Goal: Information Seeking & Learning: Learn about a topic

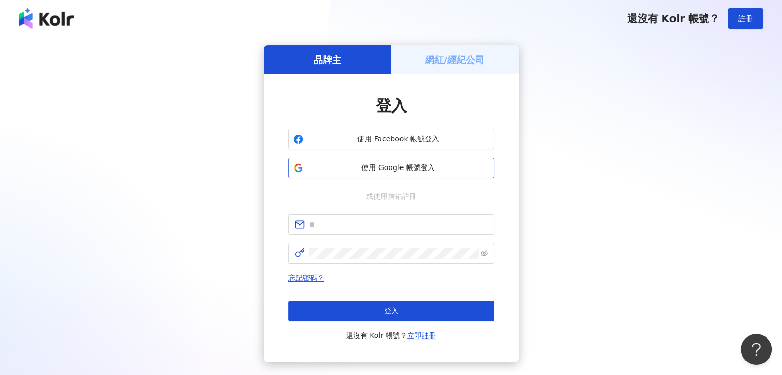
click at [392, 168] on span "使用 Google 帳號登入" at bounding box center [398, 168] width 182 height 10
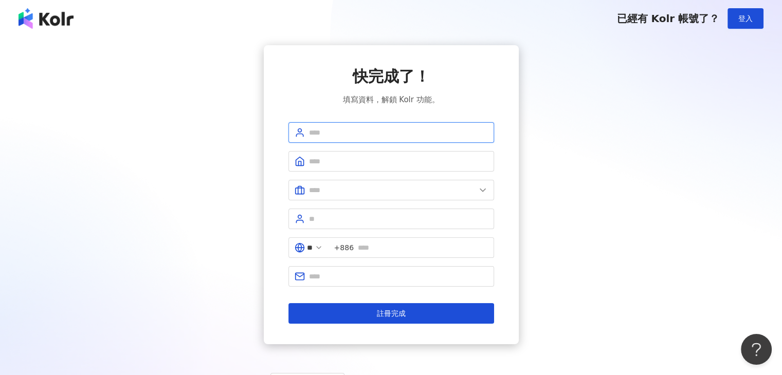
click at [352, 127] on input "text" at bounding box center [398, 132] width 179 height 11
click at [345, 161] on input "text" at bounding box center [398, 161] width 179 height 11
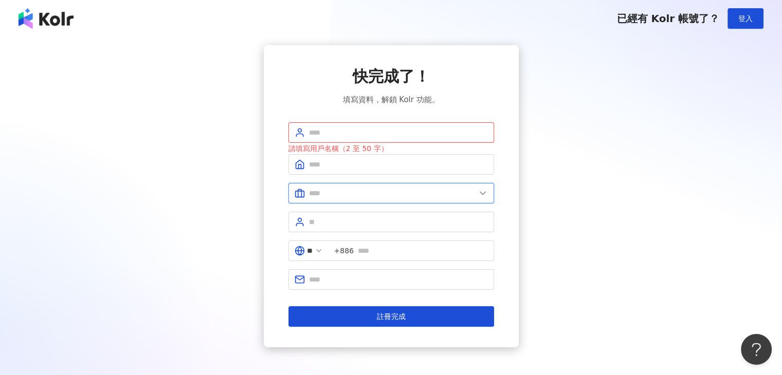
click at [343, 190] on input "text" at bounding box center [392, 193] width 166 height 11
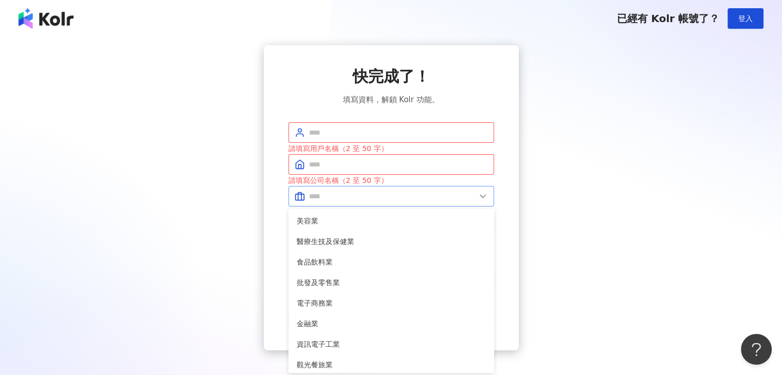
click at [356, 204] on span at bounding box center [391, 196] width 206 height 21
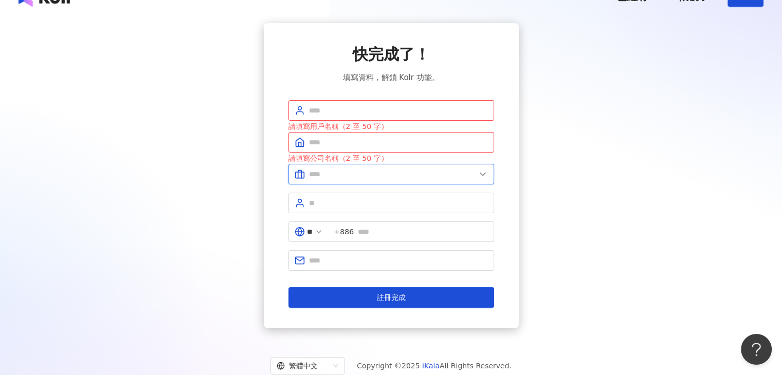
scroll to position [51, 0]
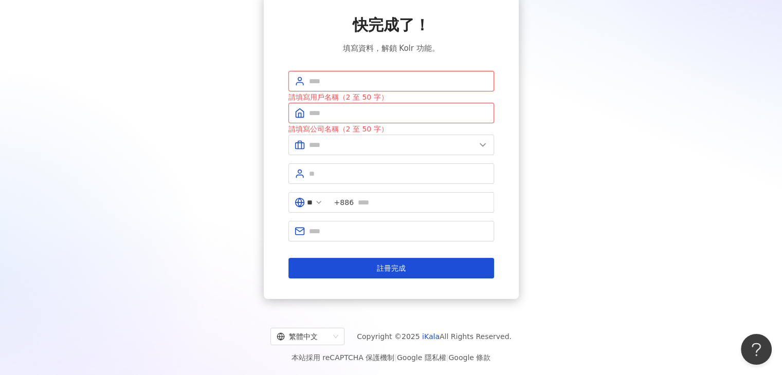
click at [322, 82] on input "text" at bounding box center [398, 81] width 179 height 11
type input "******"
click at [333, 116] on input "text" at bounding box center [398, 112] width 179 height 11
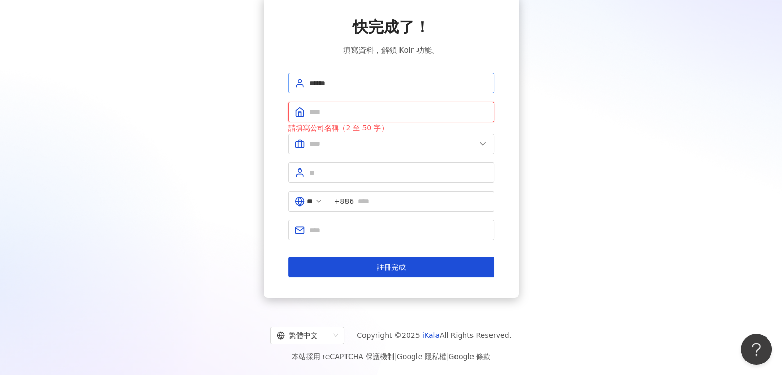
scroll to position [48, 0]
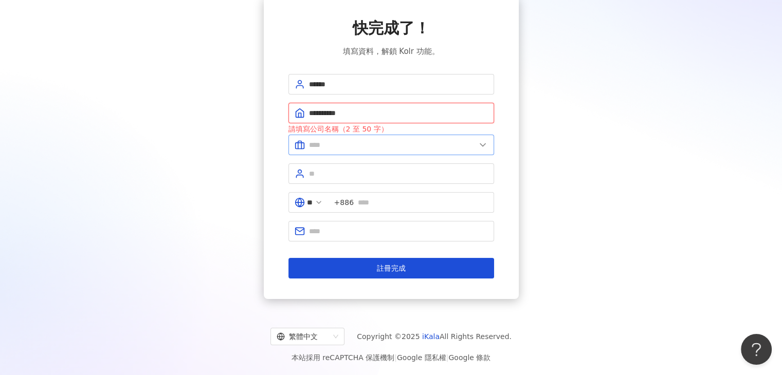
type input "**********"
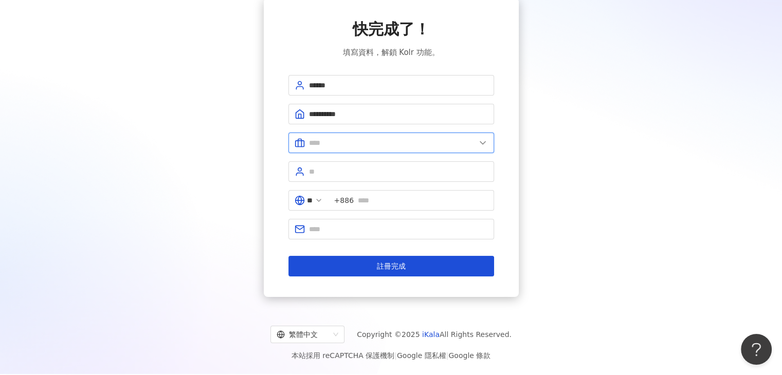
click at [329, 142] on input "text" at bounding box center [392, 142] width 166 height 11
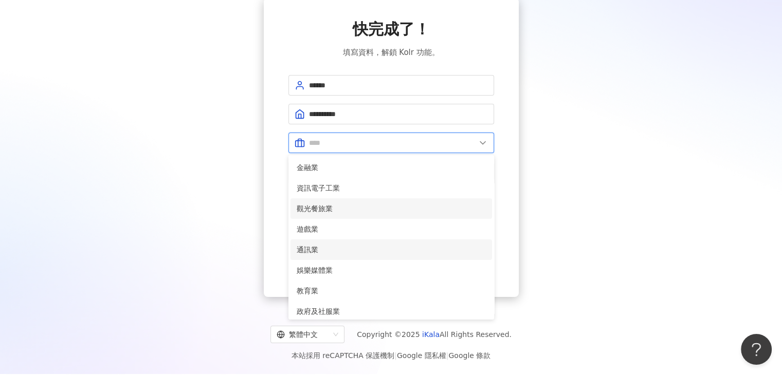
scroll to position [154, 0]
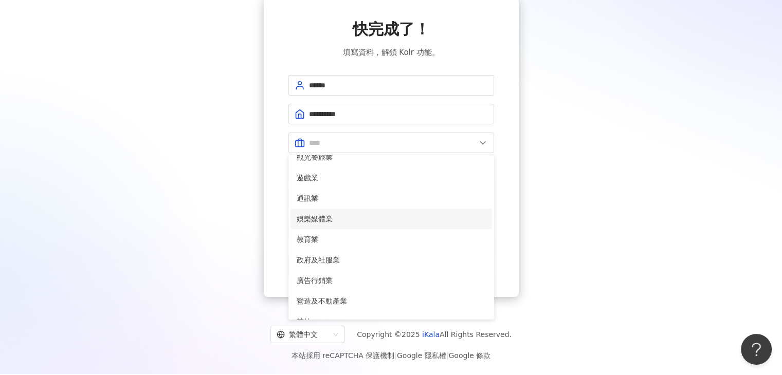
click at [324, 221] on span "娛樂媒體業" at bounding box center [390, 218] width 189 height 11
type input "*****"
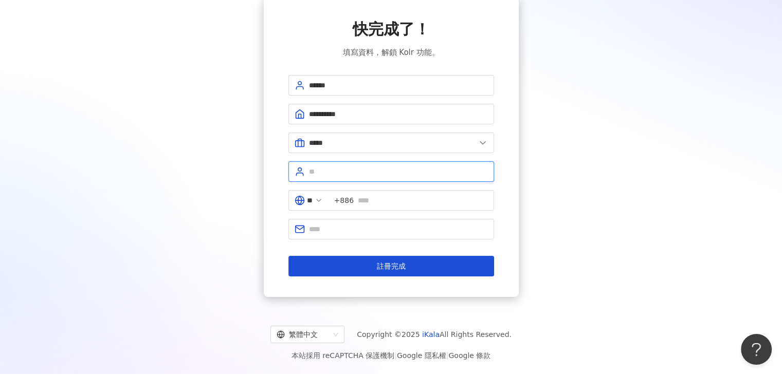
click at [363, 169] on input "text" at bounding box center [398, 171] width 179 height 11
type input "*******"
click at [288, 256] on button "註冊完成" at bounding box center [391, 266] width 206 height 21
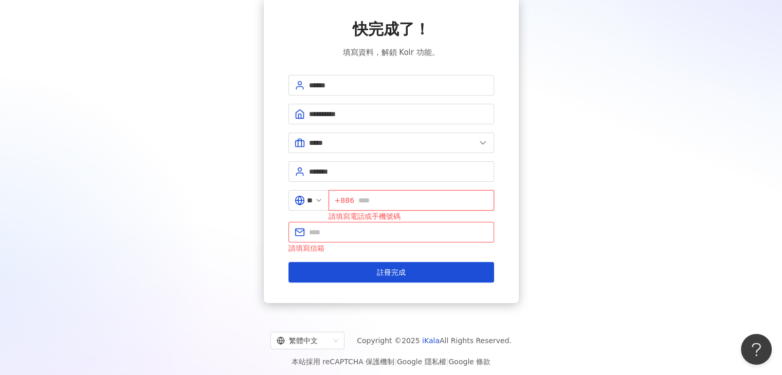
click at [385, 200] on input "text" at bounding box center [422, 200] width 129 height 11
type input "*"
type input "**********"
click at [362, 238] on span at bounding box center [391, 232] width 206 height 21
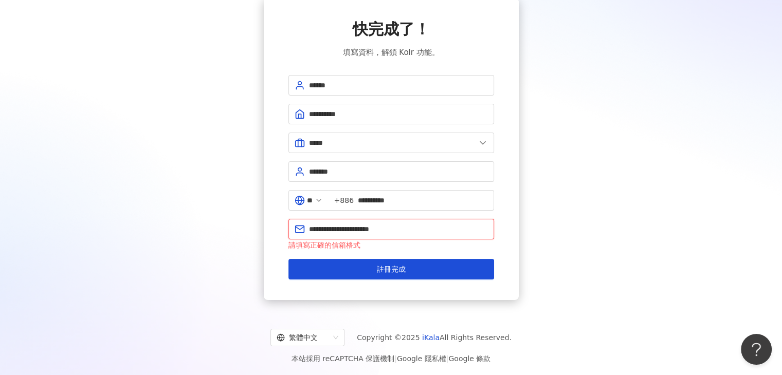
type input "**********"
click at [288, 259] on button "註冊完成" at bounding box center [391, 269] width 206 height 21
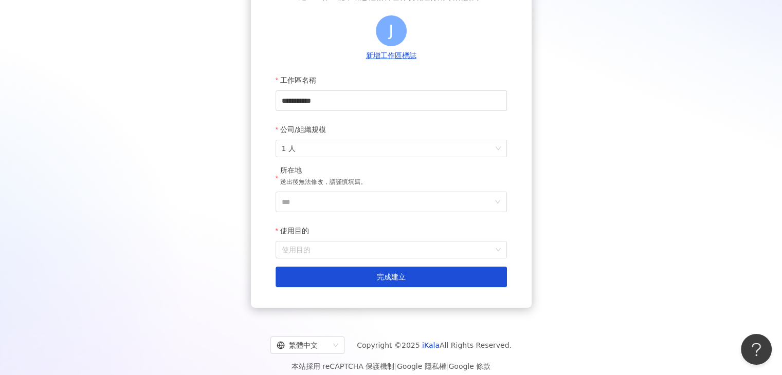
scroll to position [103, 0]
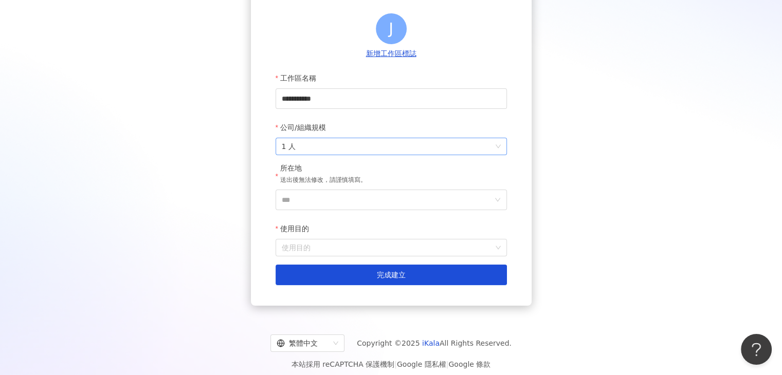
click at [317, 147] on span "1 人" at bounding box center [391, 146] width 219 height 16
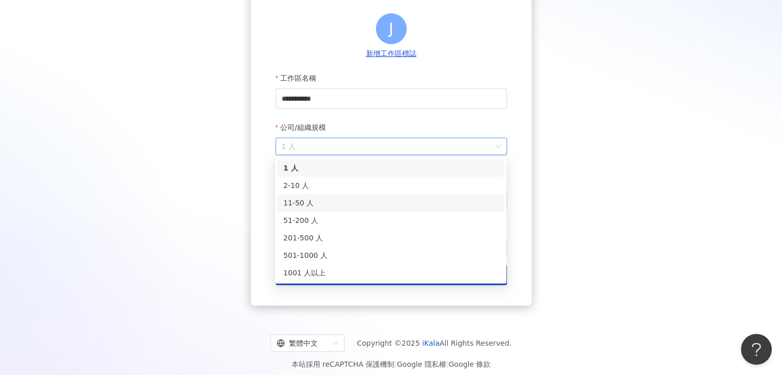
click at [305, 207] on div "11-50 人" at bounding box center [390, 202] width 215 height 11
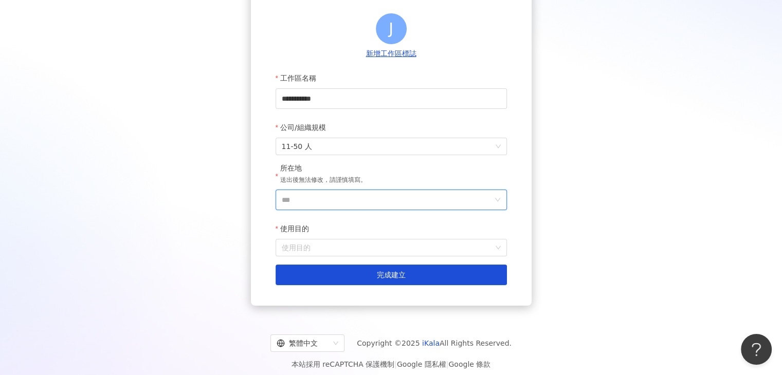
click at [342, 200] on input "***" at bounding box center [387, 200] width 211 height 20
click at [417, 59] on div "台灣" at bounding box center [414, 55] width 14 height 18
click at [317, 239] on div "使用目的" at bounding box center [390, 247] width 231 height 17
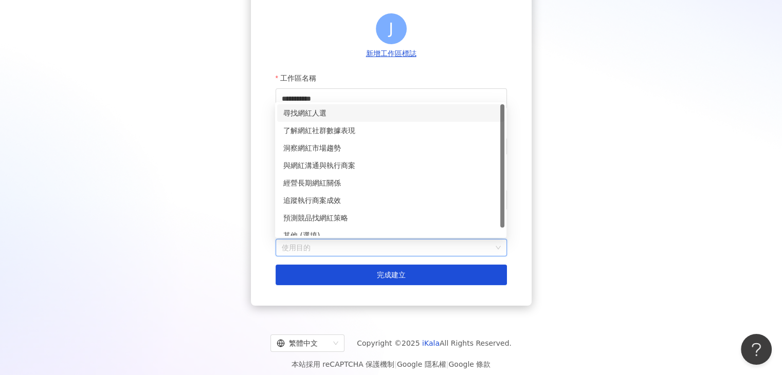
click at [306, 246] on input "使用目的" at bounding box center [391, 247] width 219 height 16
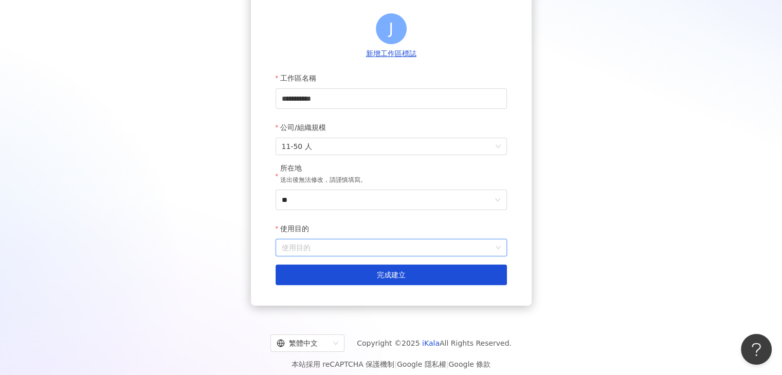
click at [307, 250] on input "使用目的" at bounding box center [391, 247] width 219 height 16
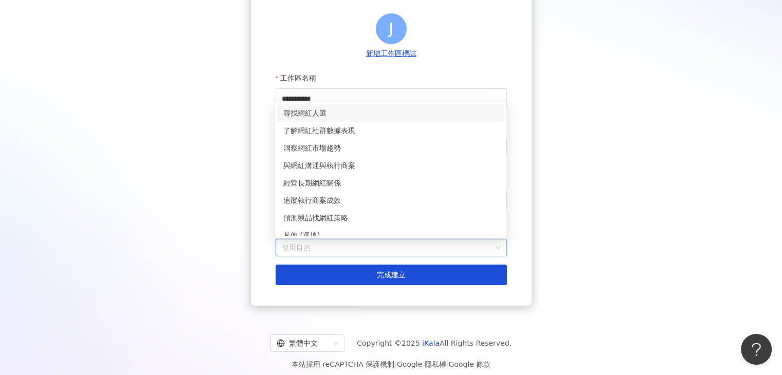
click at [308, 111] on div "尋找網紅人選" at bounding box center [390, 112] width 215 height 11
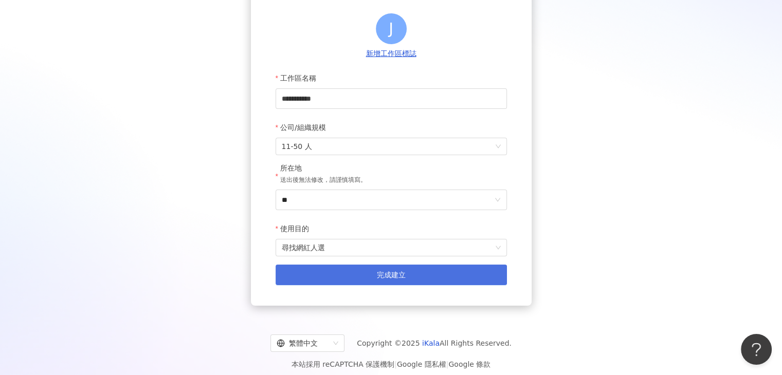
click at [348, 276] on button "完成建立" at bounding box center [390, 275] width 231 height 21
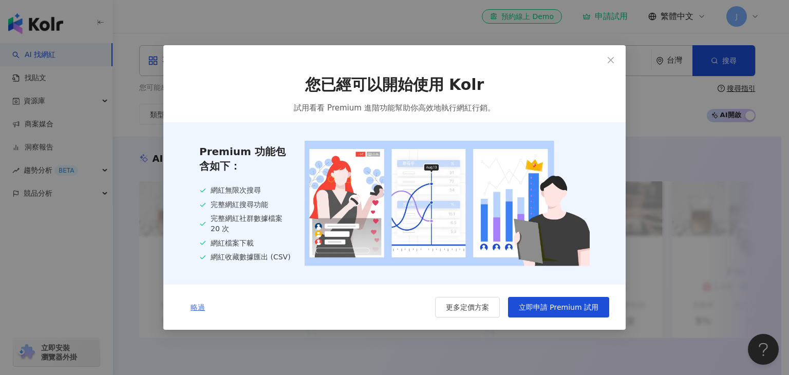
click at [195, 308] on span "略過" at bounding box center [198, 307] width 14 height 8
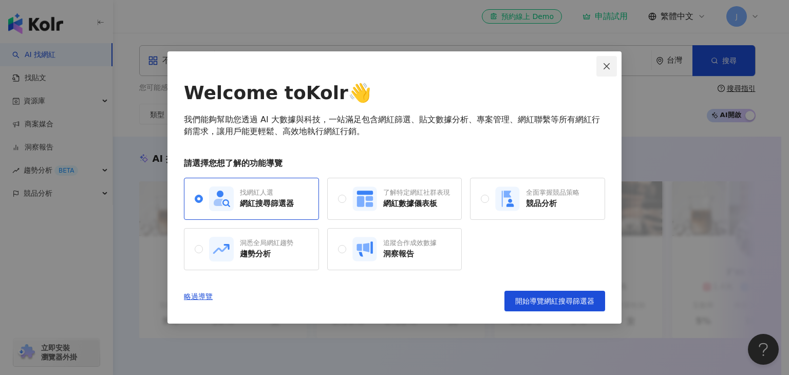
click at [603, 68] on icon "close" at bounding box center [607, 66] width 8 height 8
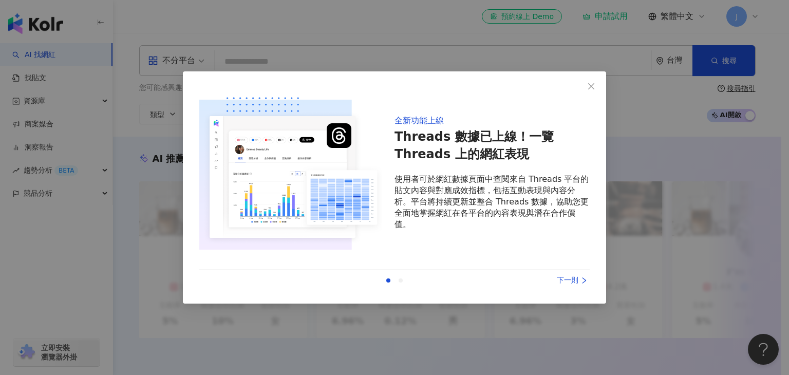
click at [563, 282] on div "下一則" at bounding box center [551, 280] width 77 height 11
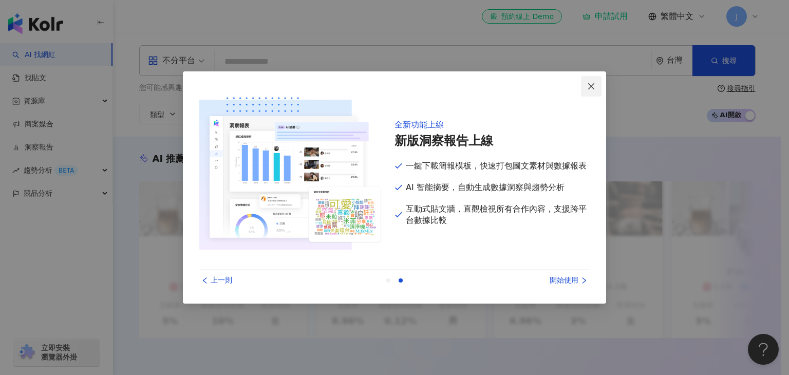
click at [593, 83] on icon "close" at bounding box center [591, 86] width 8 height 8
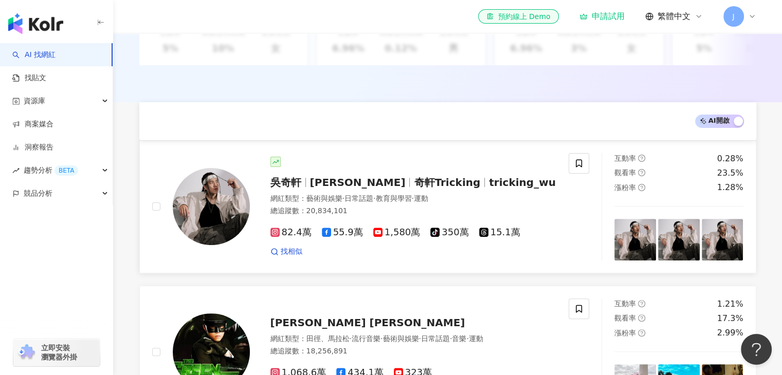
scroll to position [356, 0]
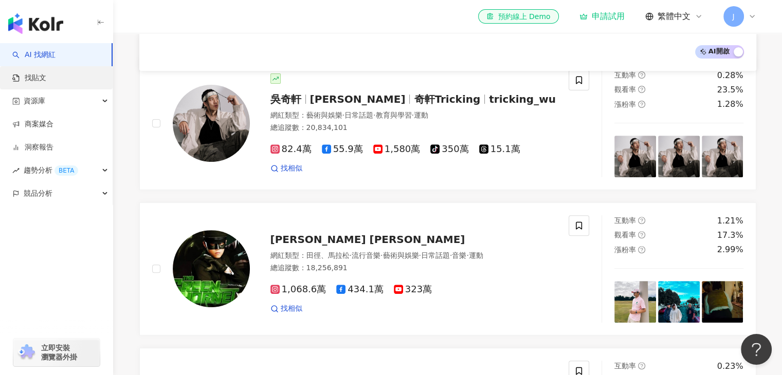
click at [45, 82] on link "找貼文" at bounding box center [29, 78] width 34 height 10
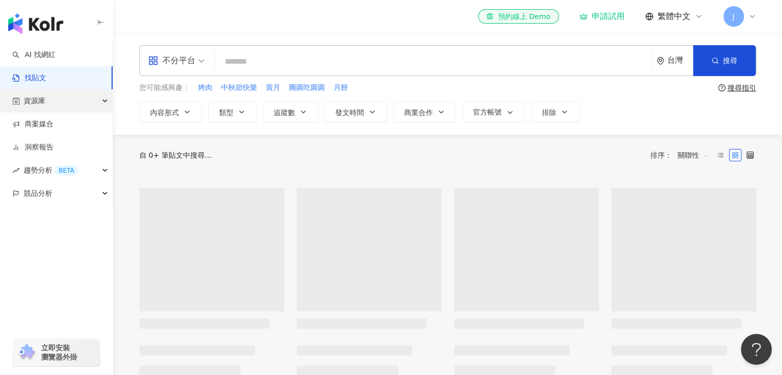
click at [44, 99] on span "資源庫" at bounding box center [35, 100] width 22 height 23
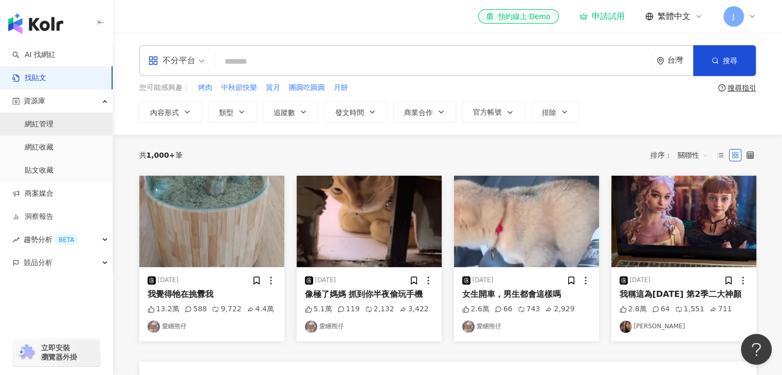
click at [47, 123] on link "網紅管理" at bounding box center [39, 124] width 29 height 10
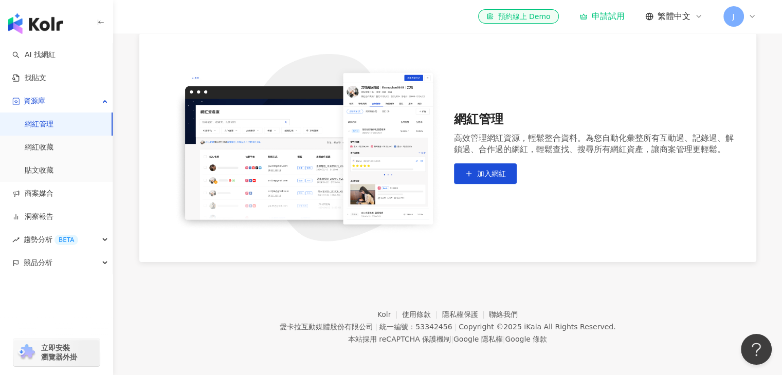
scroll to position [80, 0]
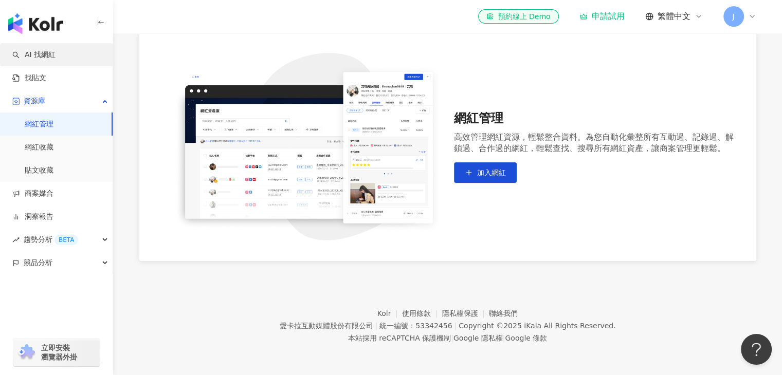
click at [48, 57] on link "AI 找網紅" at bounding box center [33, 55] width 43 height 10
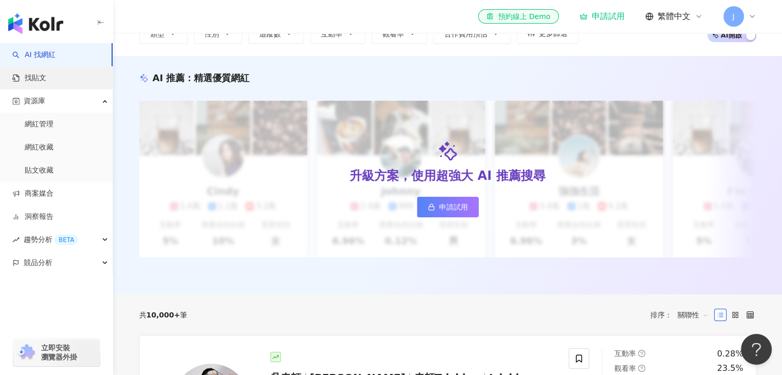
click at [46, 80] on link "找貼文" at bounding box center [29, 78] width 34 height 10
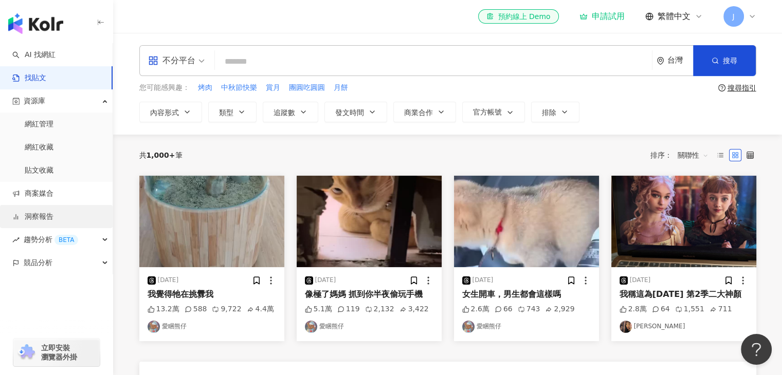
click at [36, 219] on link "洞察報告" at bounding box center [32, 217] width 41 height 10
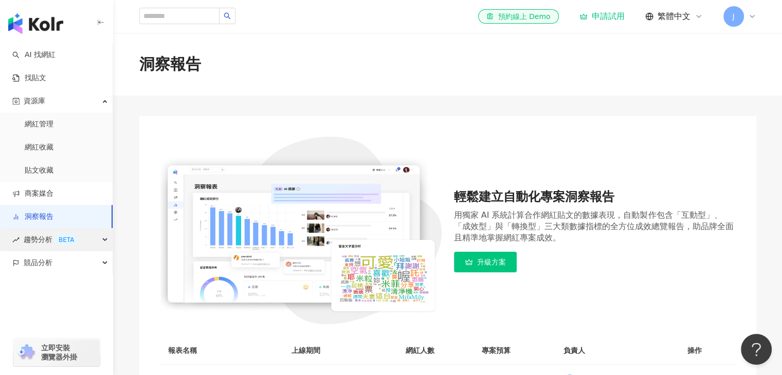
click at [80, 235] on div "趨勢分析 BETA" at bounding box center [56, 239] width 113 height 23
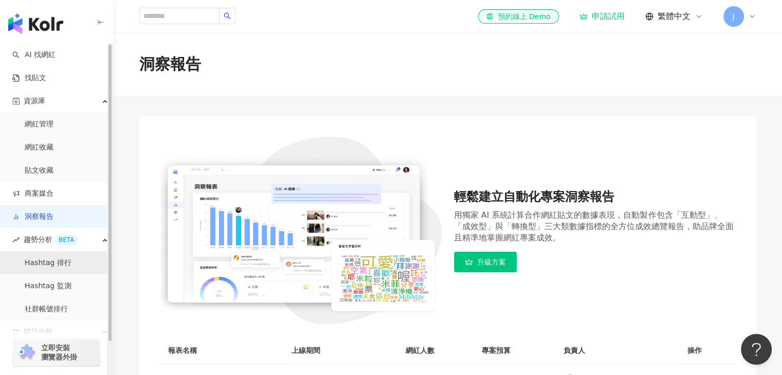
click at [58, 263] on link "Hashtag 排行" at bounding box center [48, 263] width 47 height 10
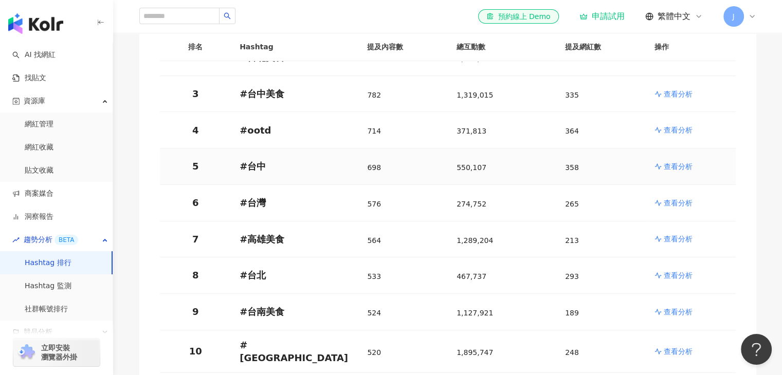
scroll to position [308, 0]
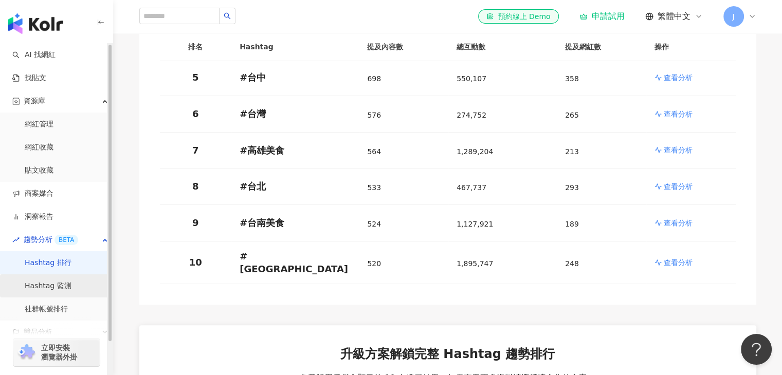
click at [40, 282] on link "Hashtag 監測" at bounding box center [48, 286] width 47 height 10
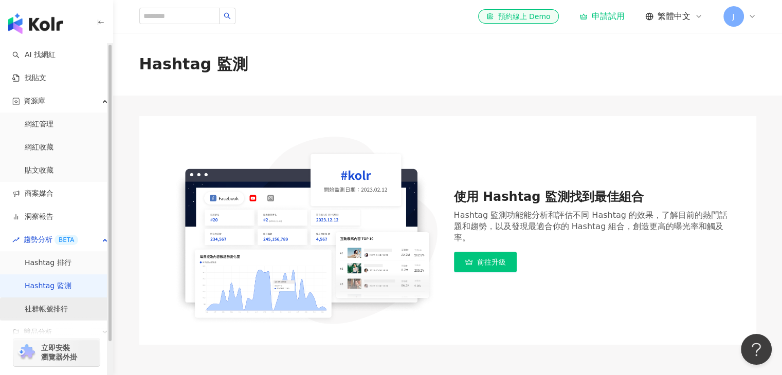
click at [59, 311] on link "社群帳號排行" at bounding box center [46, 309] width 43 height 10
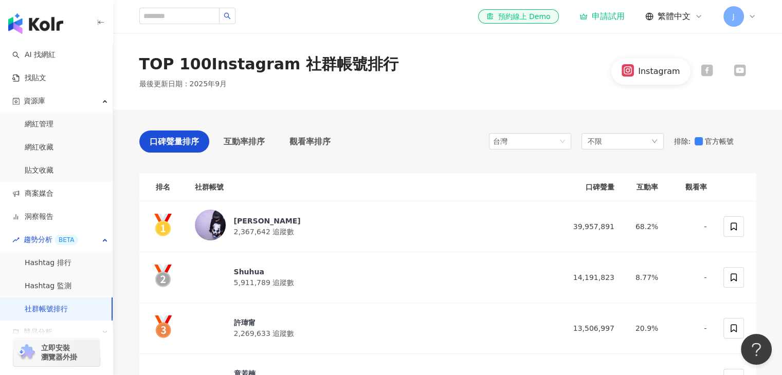
scroll to position [103, 0]
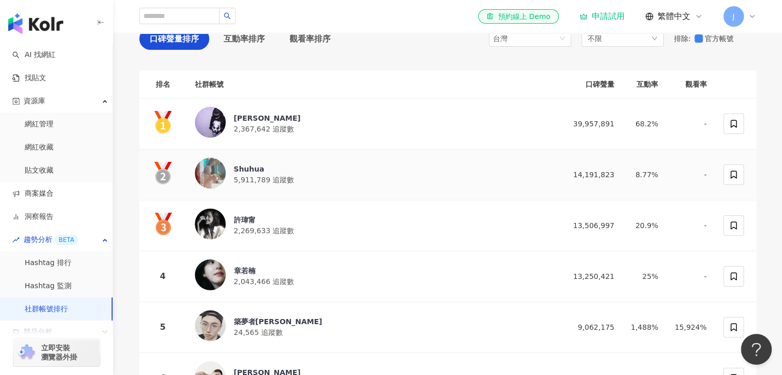
click at [241, 164] on div "Shuhua" at bounding box center [264, 169] width 61 height 10
click at [234, 118] on div "[PERSON_NAME]" at bounding box center [267, 118] width 67 height 10
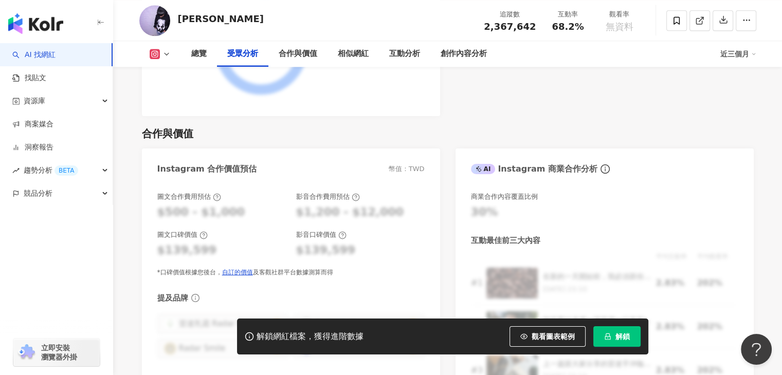
scroll to position [1541, 0]
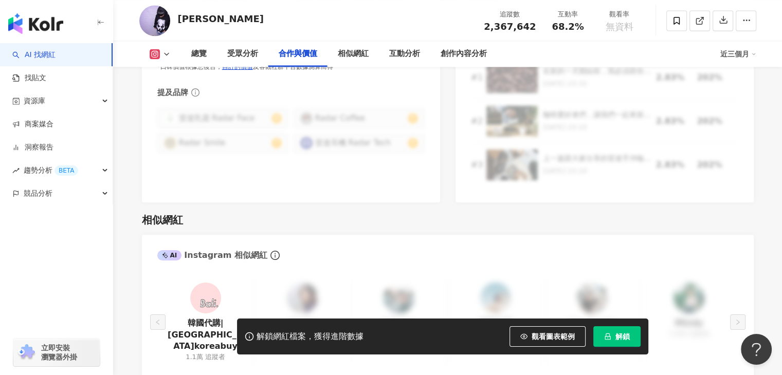
click at [151, 26] on img at bounding box center [154, 20] width 31 height 31
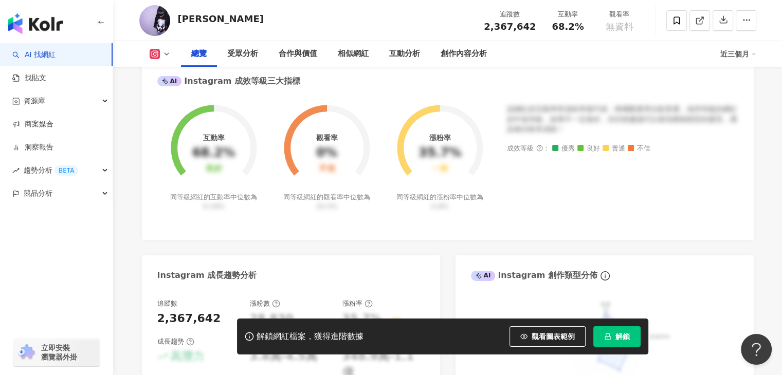
scroll to position [257, 0]
